Goal: Book appointment/travel/reservation

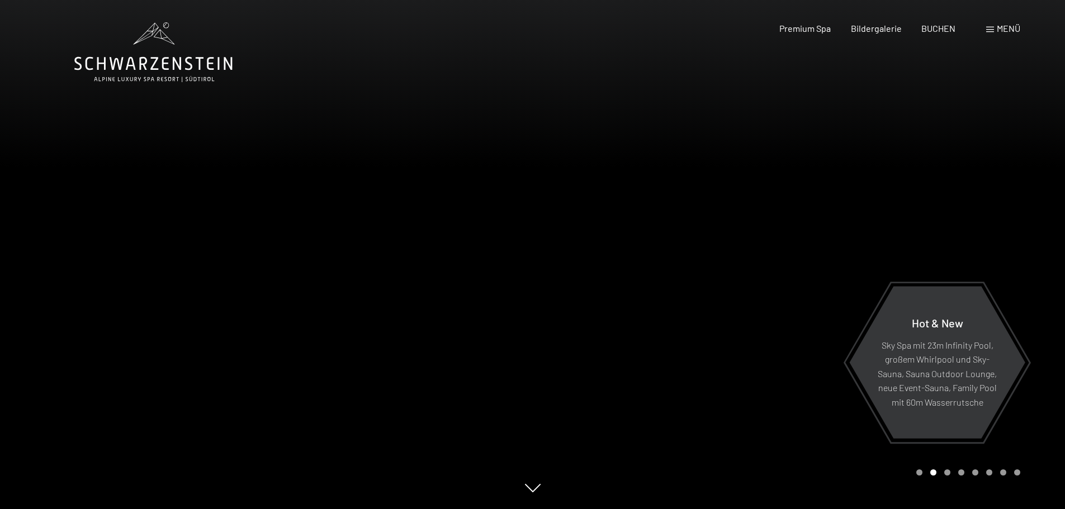
click at [655, 258] on div at bounding box center [799, 254] width 533 height 509
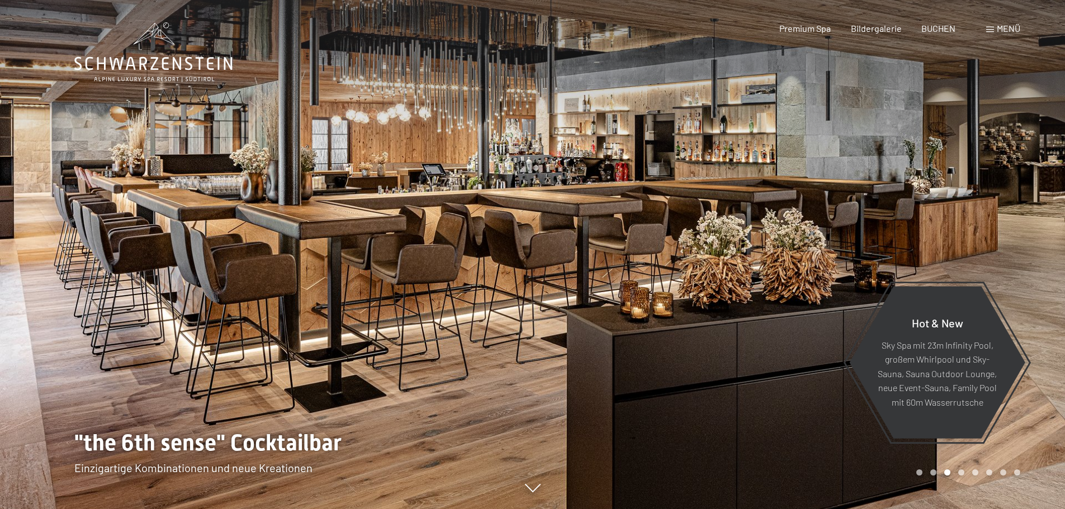
click at [655, 258] on div at bounding box center [799, 254] width 533 height 509
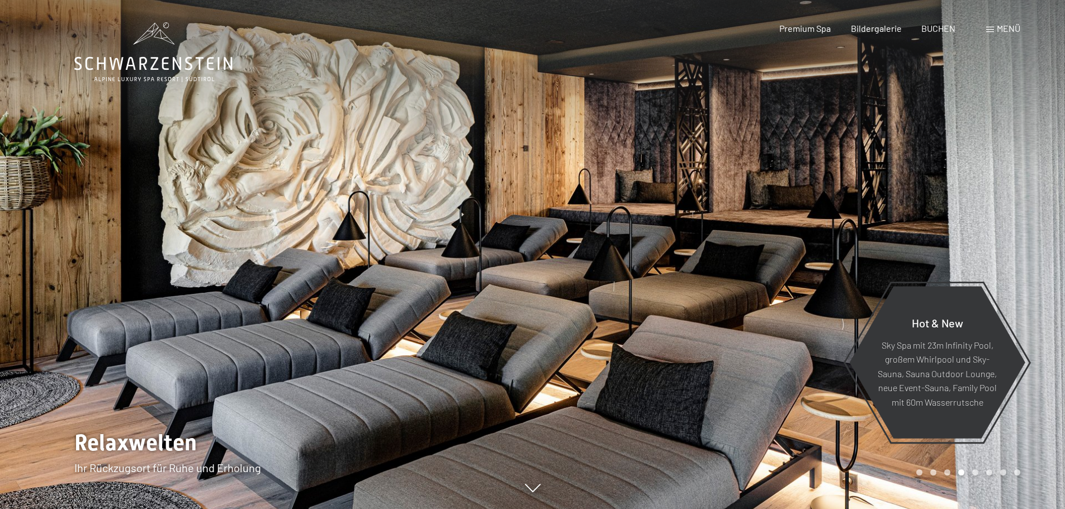
click at [655, 258] on div at bounding box center [799, 254] width 533 height 509
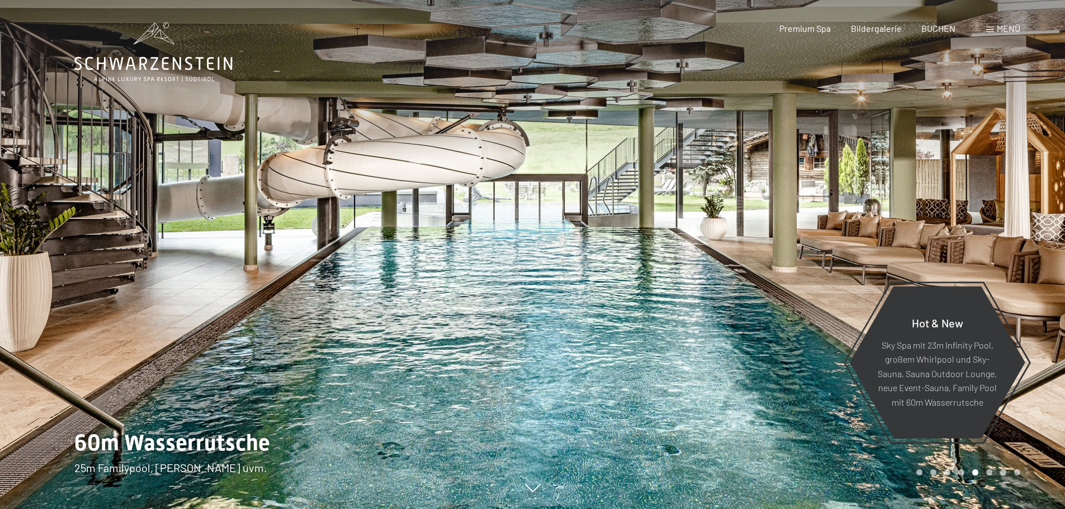
click at [655, 258] on div at bounding box center [799, 254] width 533 height 509
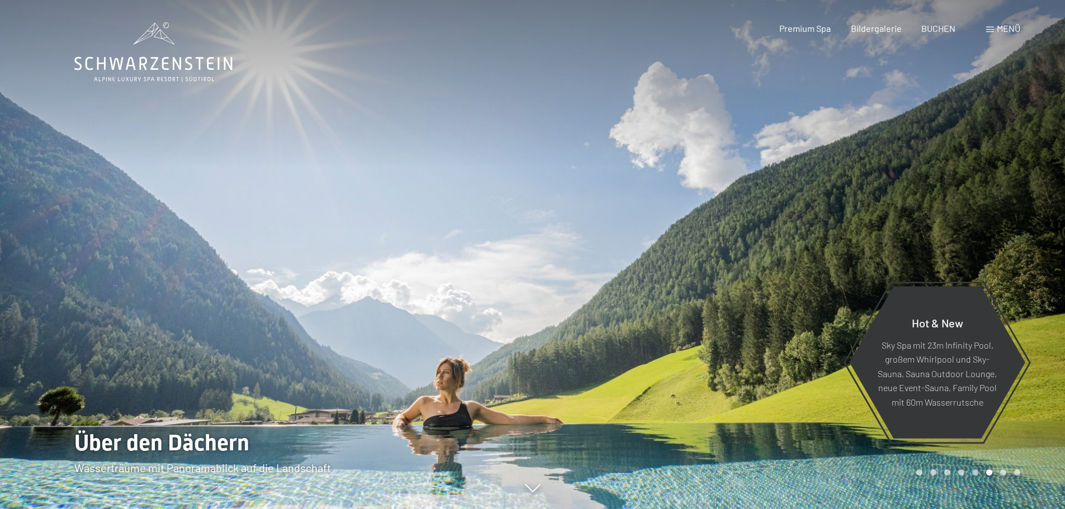
click at [655, 258] on div at bounding box center [799, 254] width 533 height 509
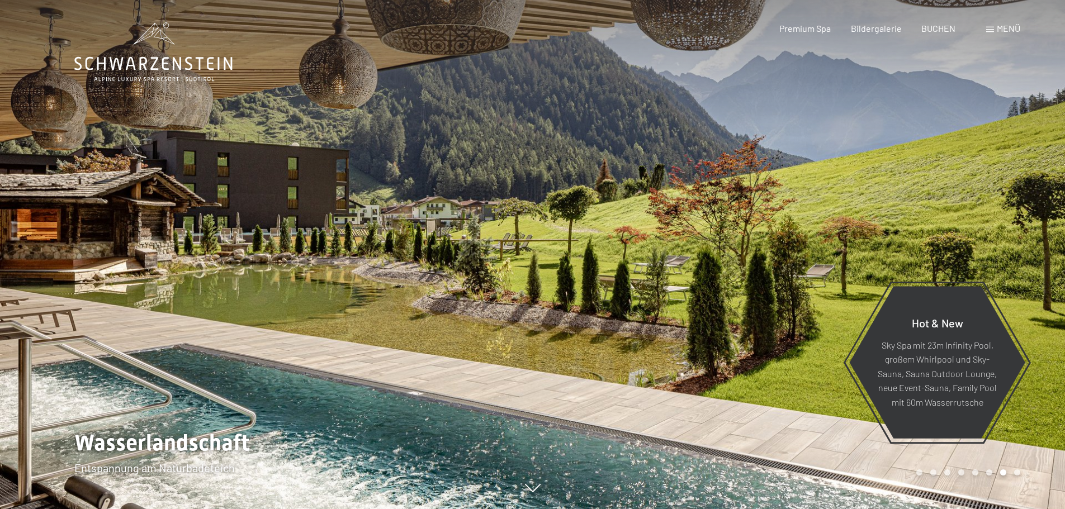
click at [655, 258] on div at bounding box center [799, 254] width 533 height 509
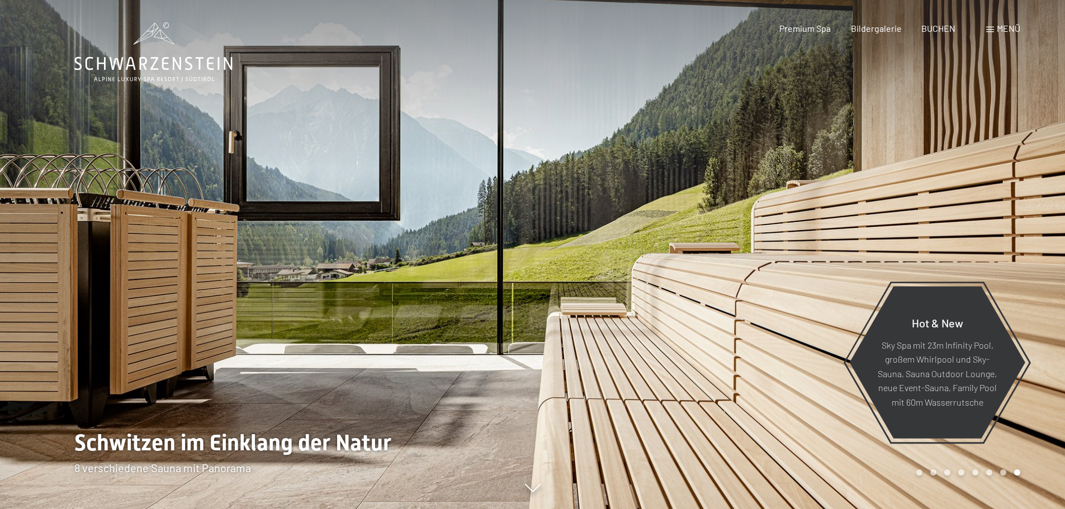
click at [655, 258] on div at bounding box center [799, 254] width 533 height 509
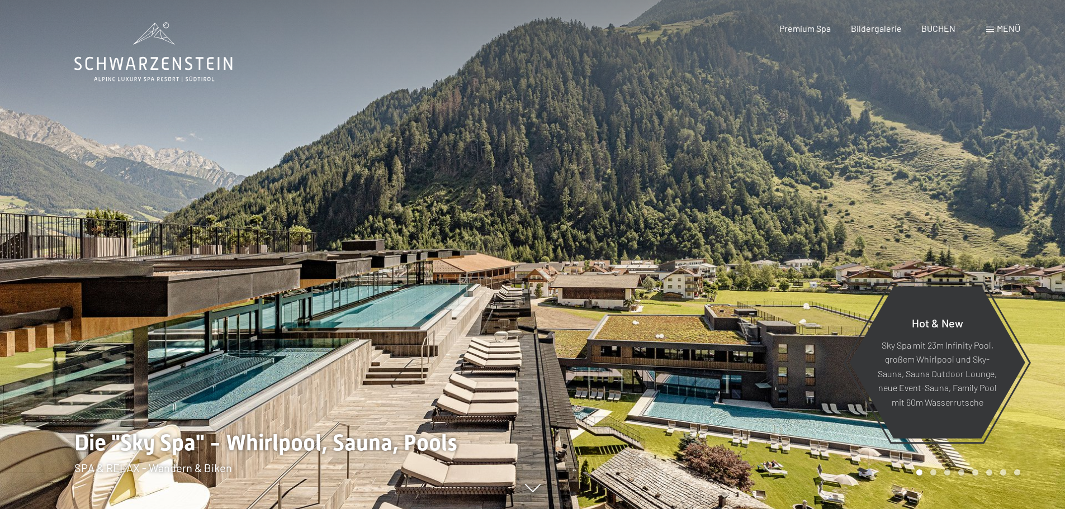
click at [655, 258] on div at bounding box center [799, 254] width 533 height 509
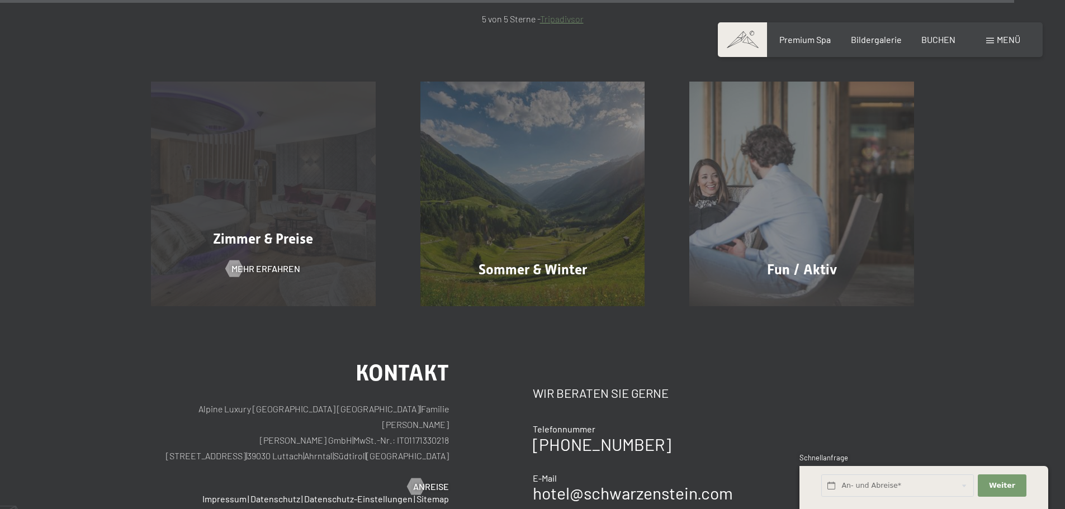
scroll to position [5422, 0]
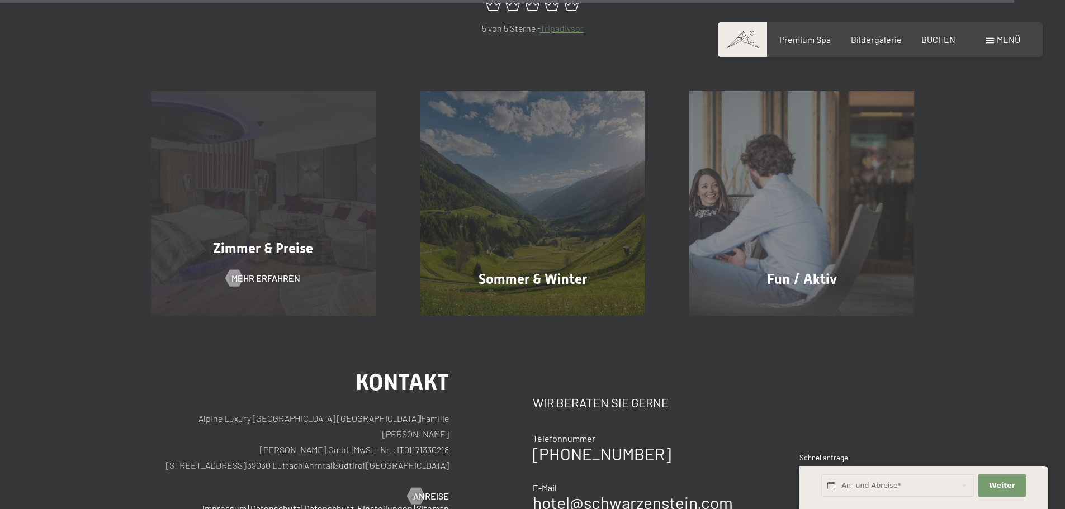
click at [258, 240] on span "Zimmer & Preise" at bounding box center [263, 248] width 100 height 16
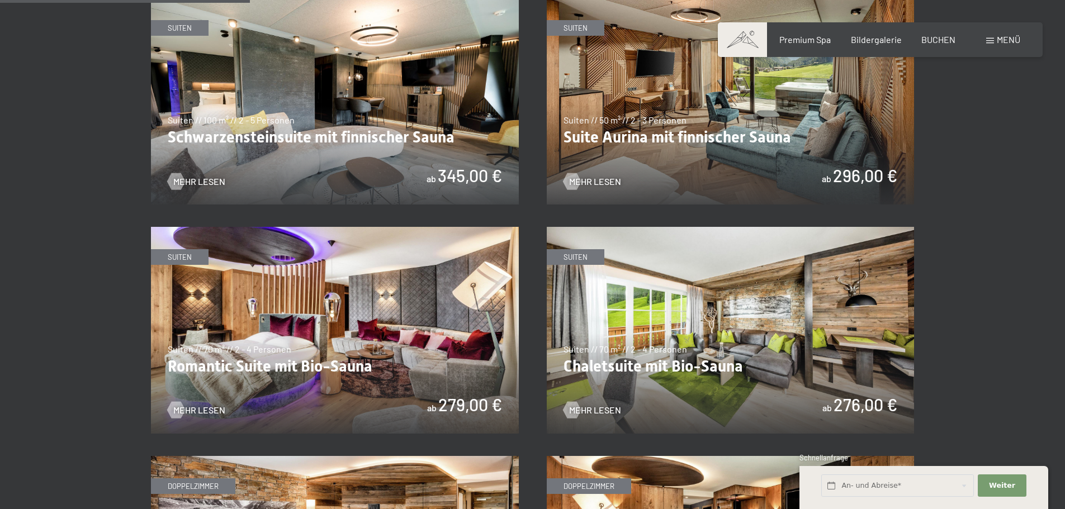
scroll to position [727, 0]
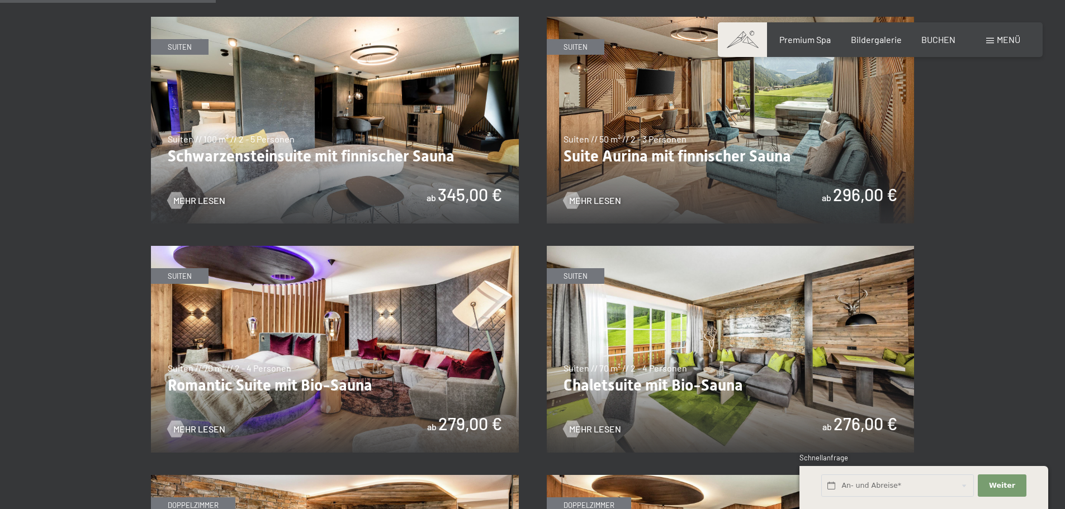
click at [701, 173] on img at bounding box center [731, 120] width 368 height 207
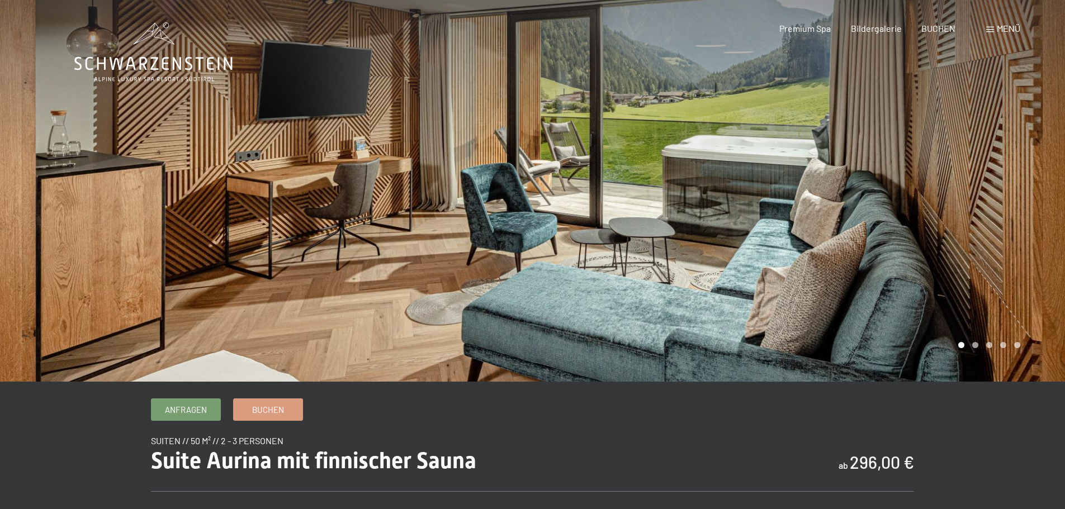
click at [815, 206] on div at bounding box center [799, 191] width 533 height 382
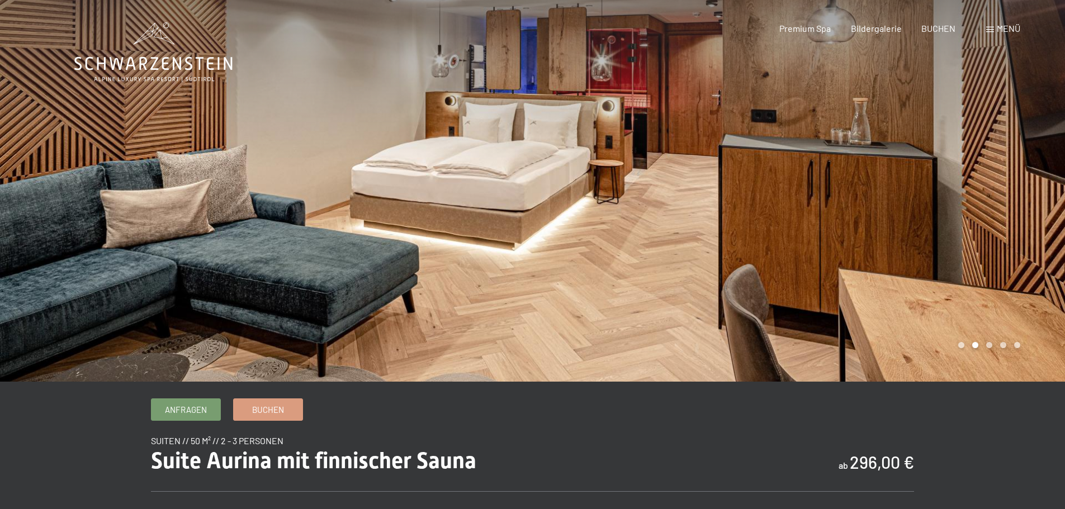
click at [815, 206] on div at bounding box center [799, 191] width 533 height 382
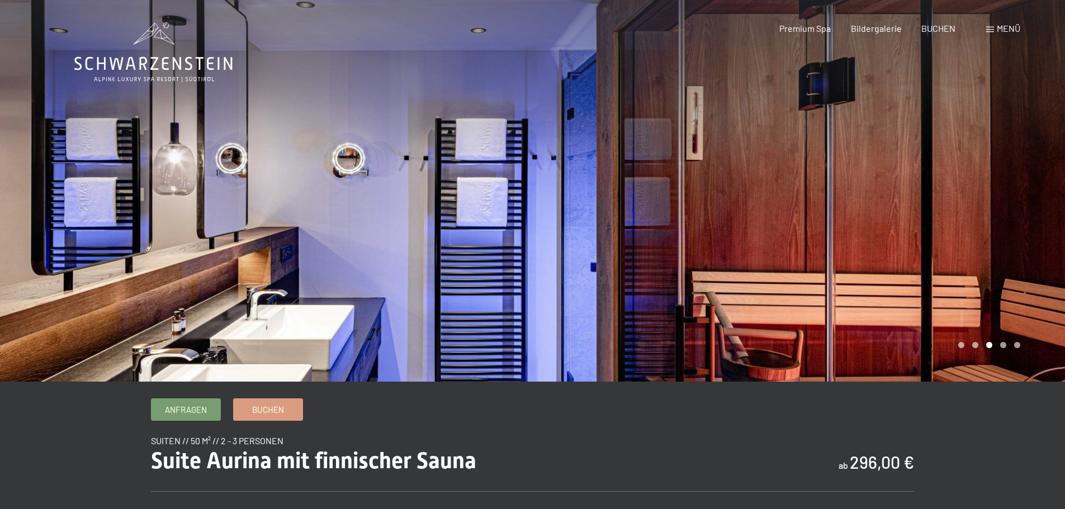
click at [815, 206] on div at bounding box center [799, 191] width 533 height 382
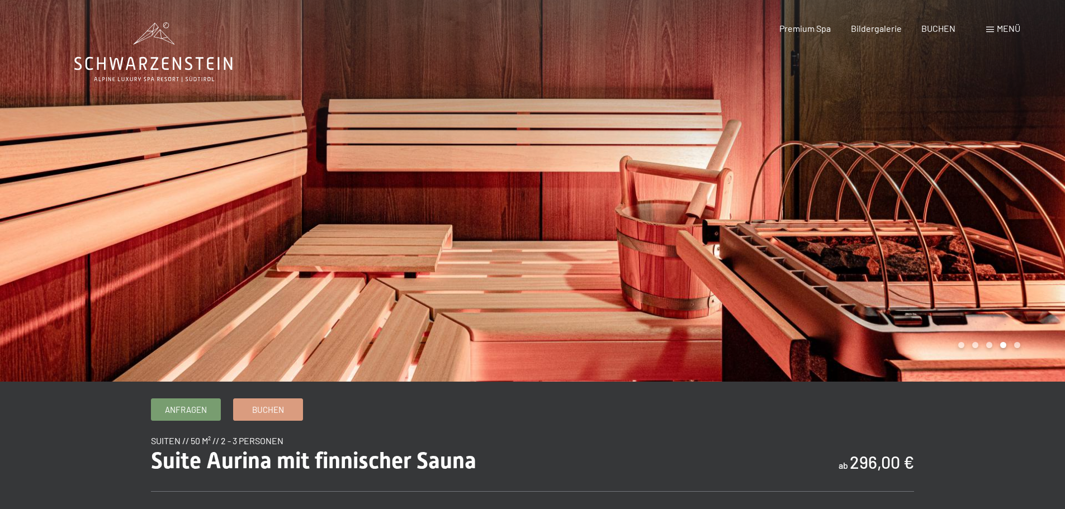
click at [815, 206] on div at bounding box center [799, 191] width 533 height 382
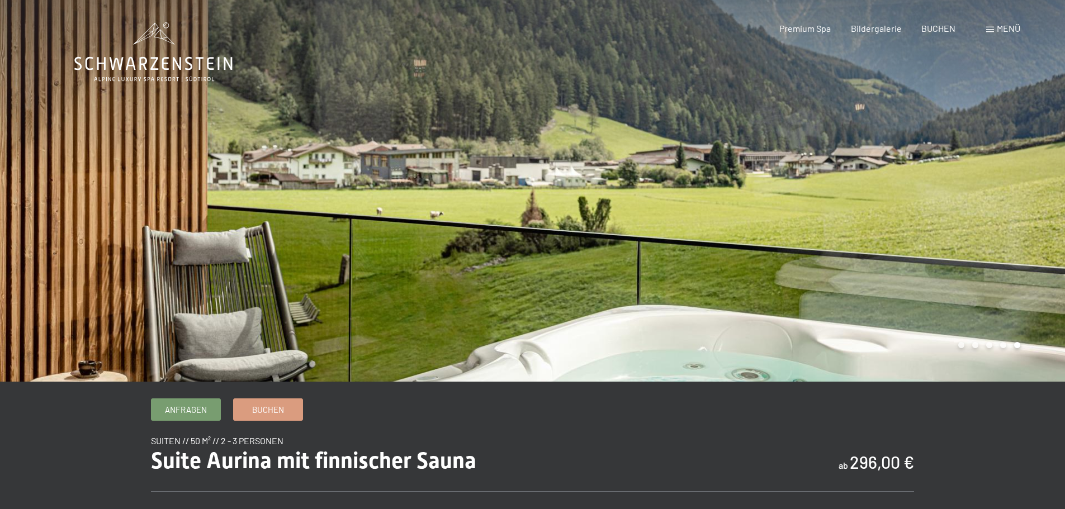
click at [815, 206] on div at bounding box center [799, 191] width 533 height 382
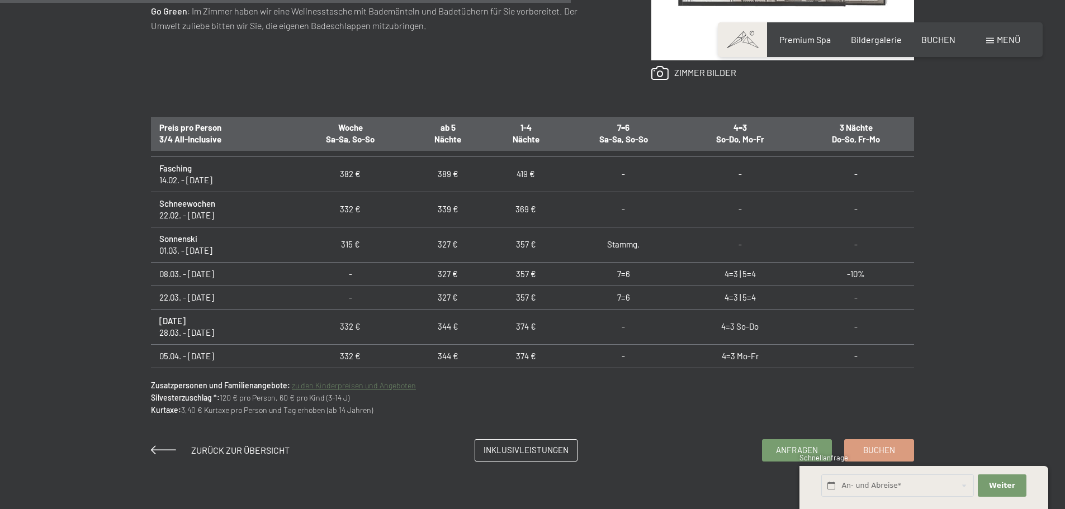
scroll to position [782, 0]
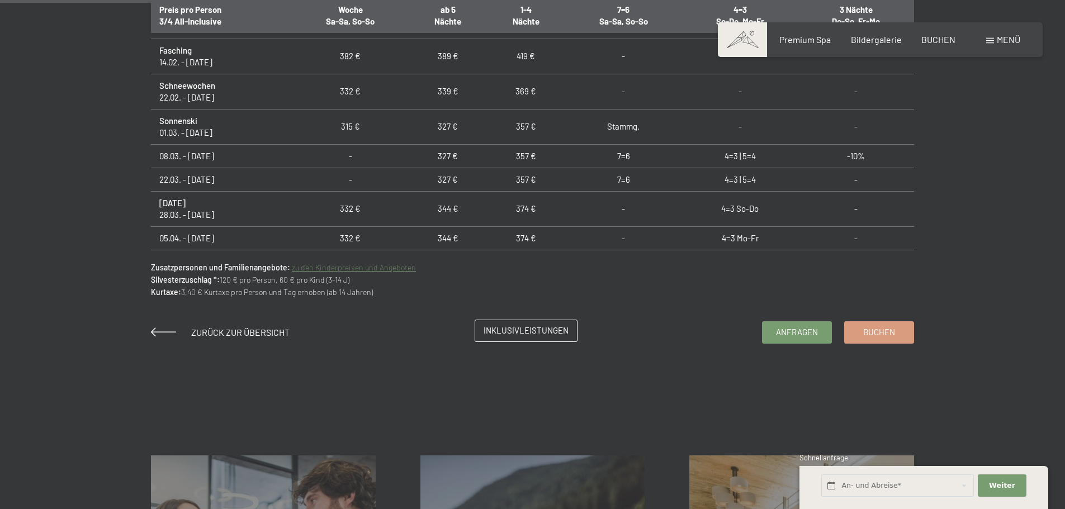
click at [530, 336] on span "Inklusivleistungen" at bounding box center [525, 331] width 85 height 12
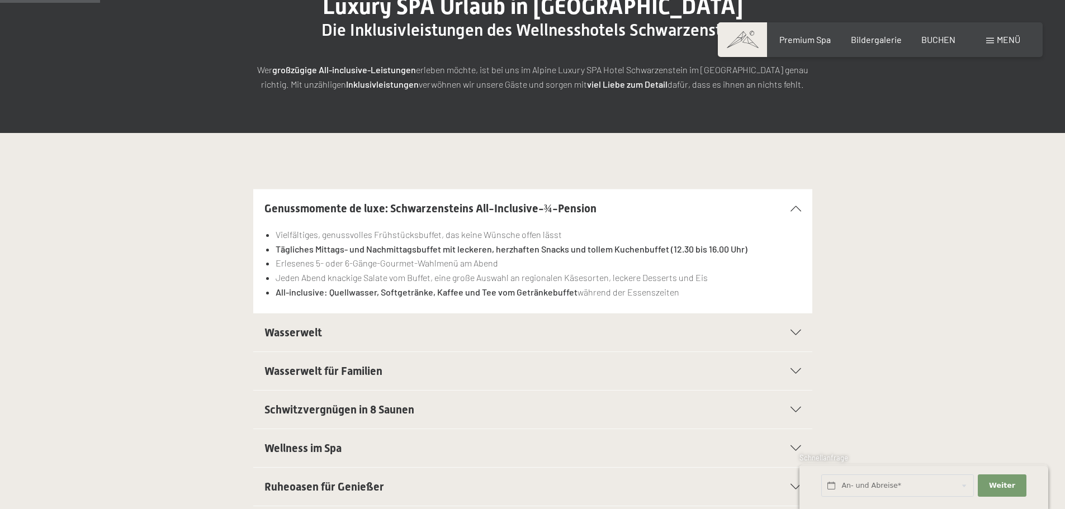
scroll to position [224, 0]
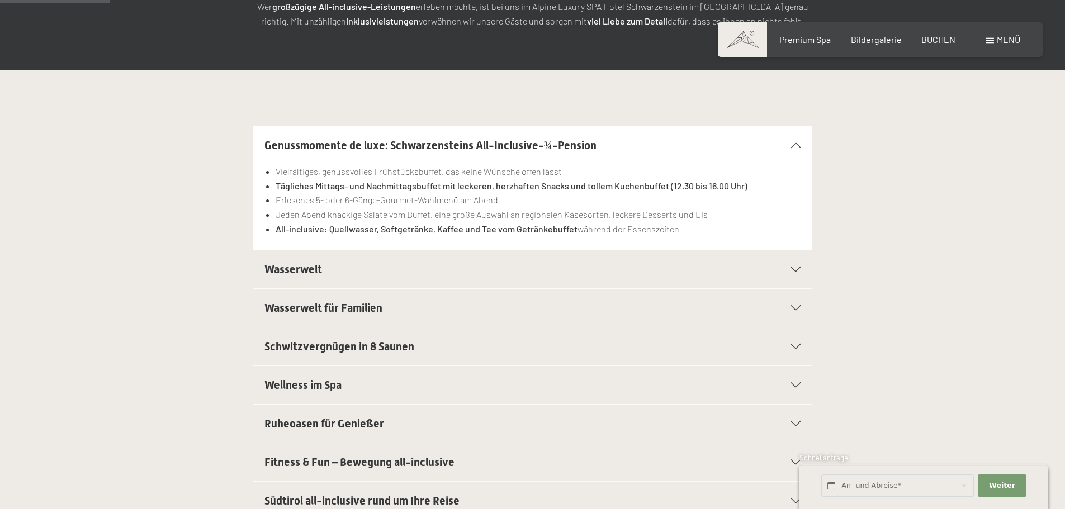
click at [324, 258] on div "Wasserwelt" at bounding box center [532, 269] width 537 height 38
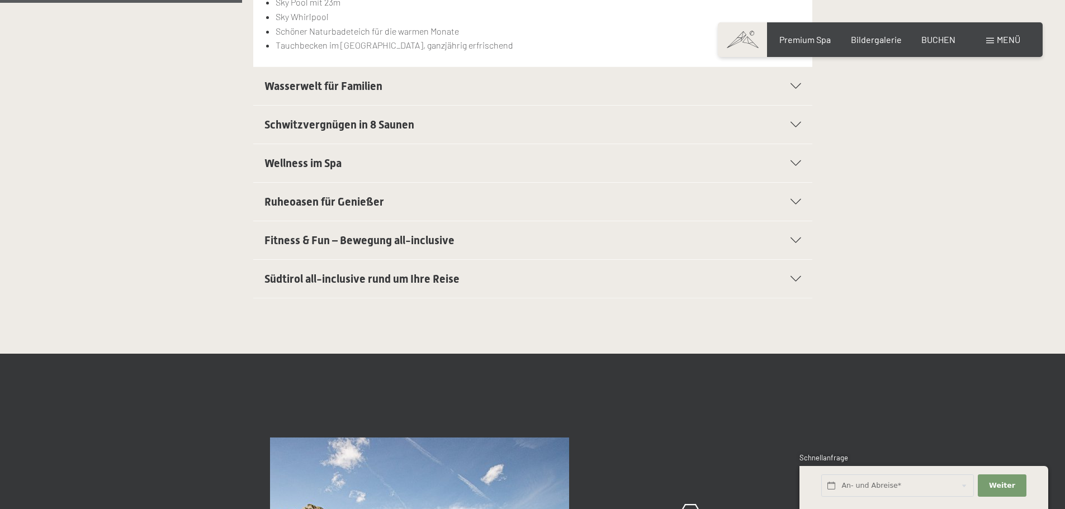
scroll to position [503, 0]
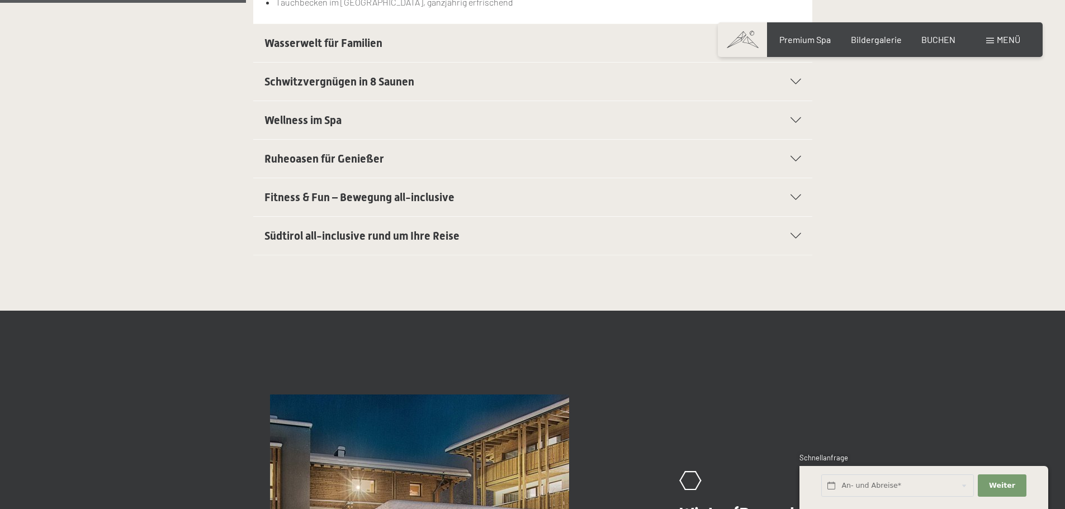
click at [355, 243] on h2 "Südtirol all-inclusive rund um Ihre Reise" at bounding box center [505, 236] width 483 height 16
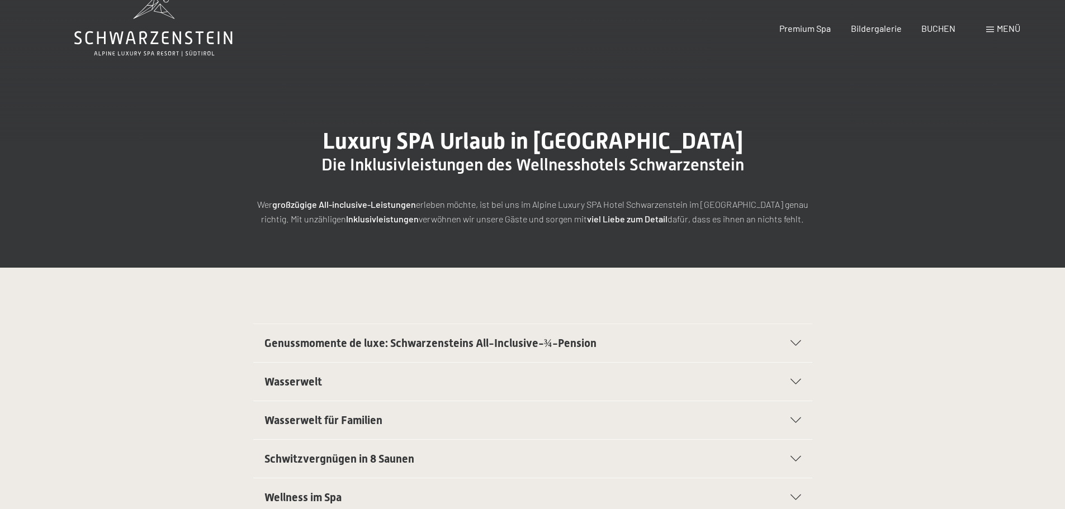
scroll to position [0, 0]
